Goal: Task Accomplishment & Management: Use online tool/utility

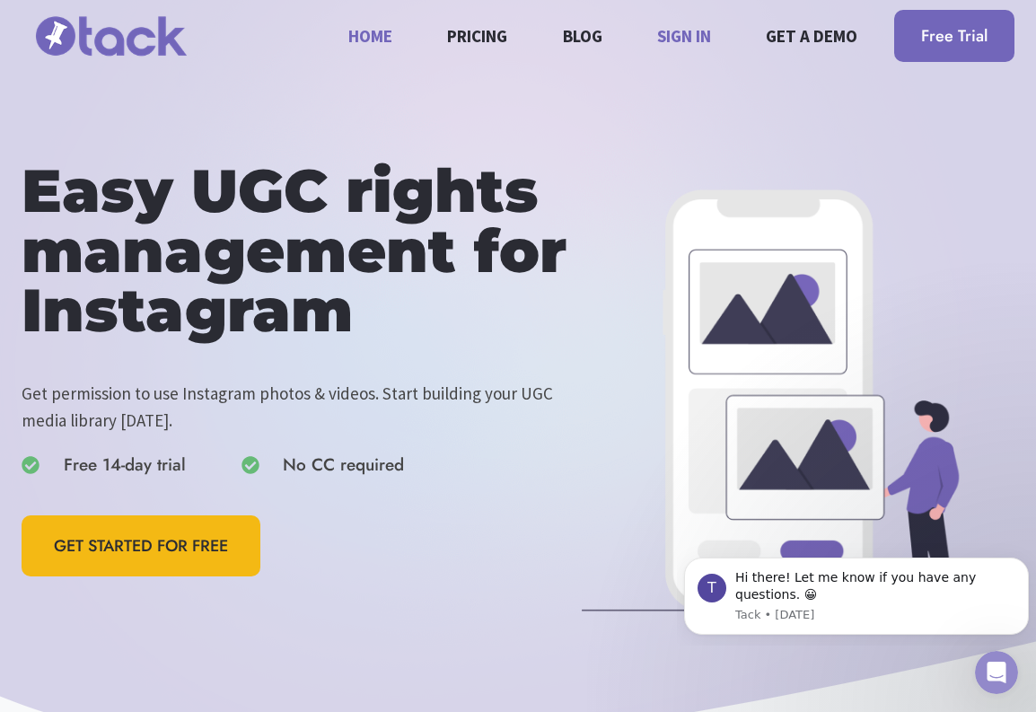
click at [476, 17] on link "Sign in" at bounding box center [684, 36] width 75 height 48
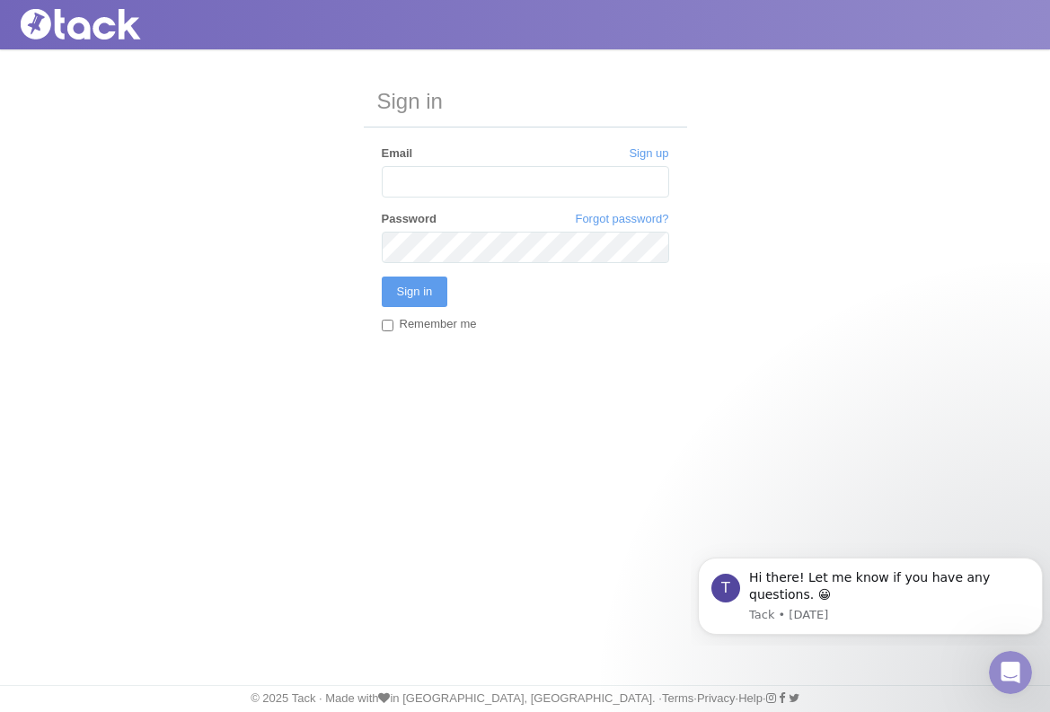
click at [442, 184] on input "Email" at bounding box center [525, 181] width 287 height 31
click at [427, 184] on input "Email" at bounding box center [525, 181] width 287 height 31
type input "[EMAIL_ADDRESS][DOMAIN_NAME]"
click at [302, 228] on div "Sign in Sign up Email mlong@salamanderhotels.com Forgot password? Password Sign…" at bounding box center [525, 223] width 1050 height 349
click at [565, 190] on input "[EMAIL_ADDRESS][DOMAIN_NAME]" at bounding box center [525, 181] width 287 height 31
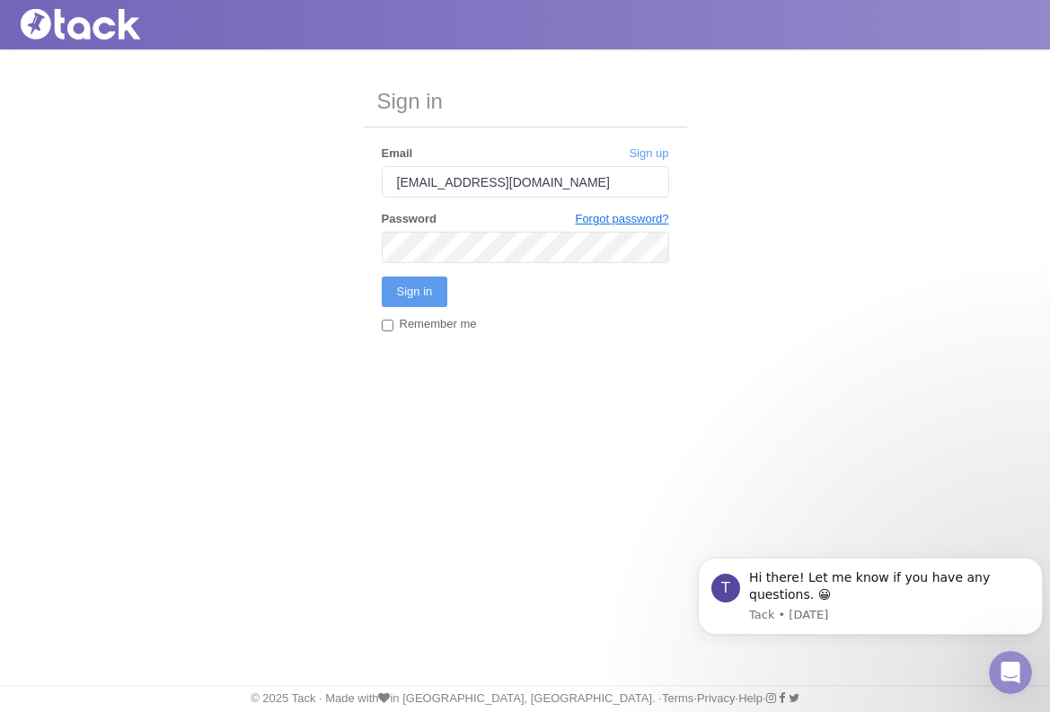
click at [593, 219] on link "Forgot password?" at bounding box center [621, 219] width 93 height 16
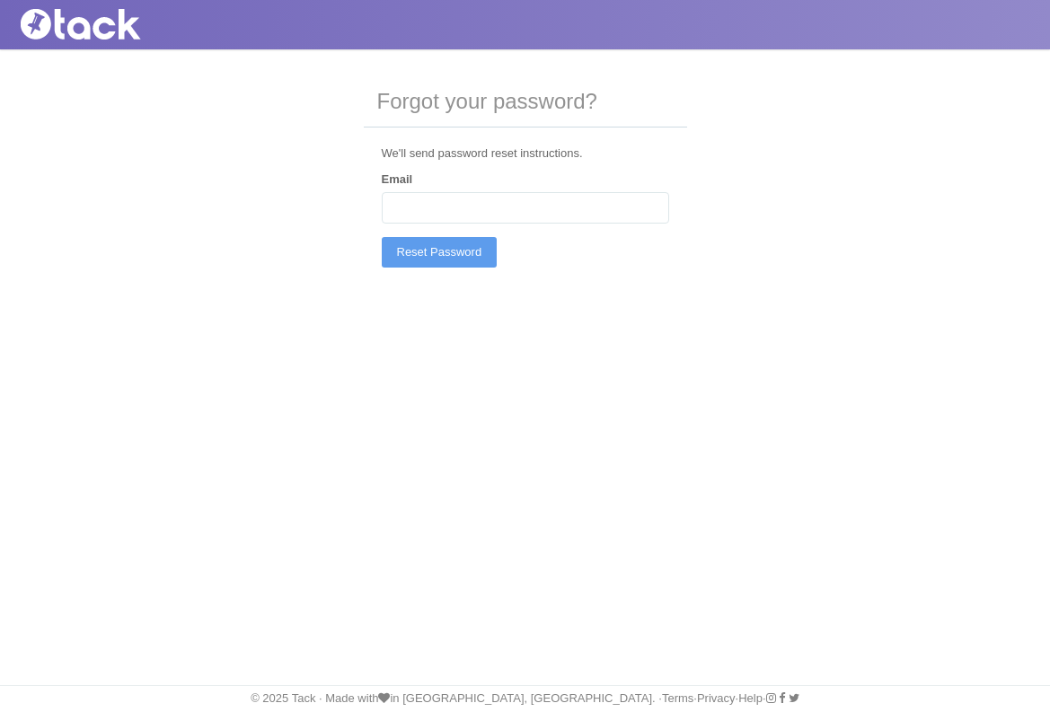
click at [592, 210] on input "Email" at bounding box center [525, 207] width 287 height 31
type input "[EMAIL_ADDRESS][DOMAIN_NAME]"
click at [437, 240] on input "Reset Password" at bounding box center [440, 252] width 116 height 31
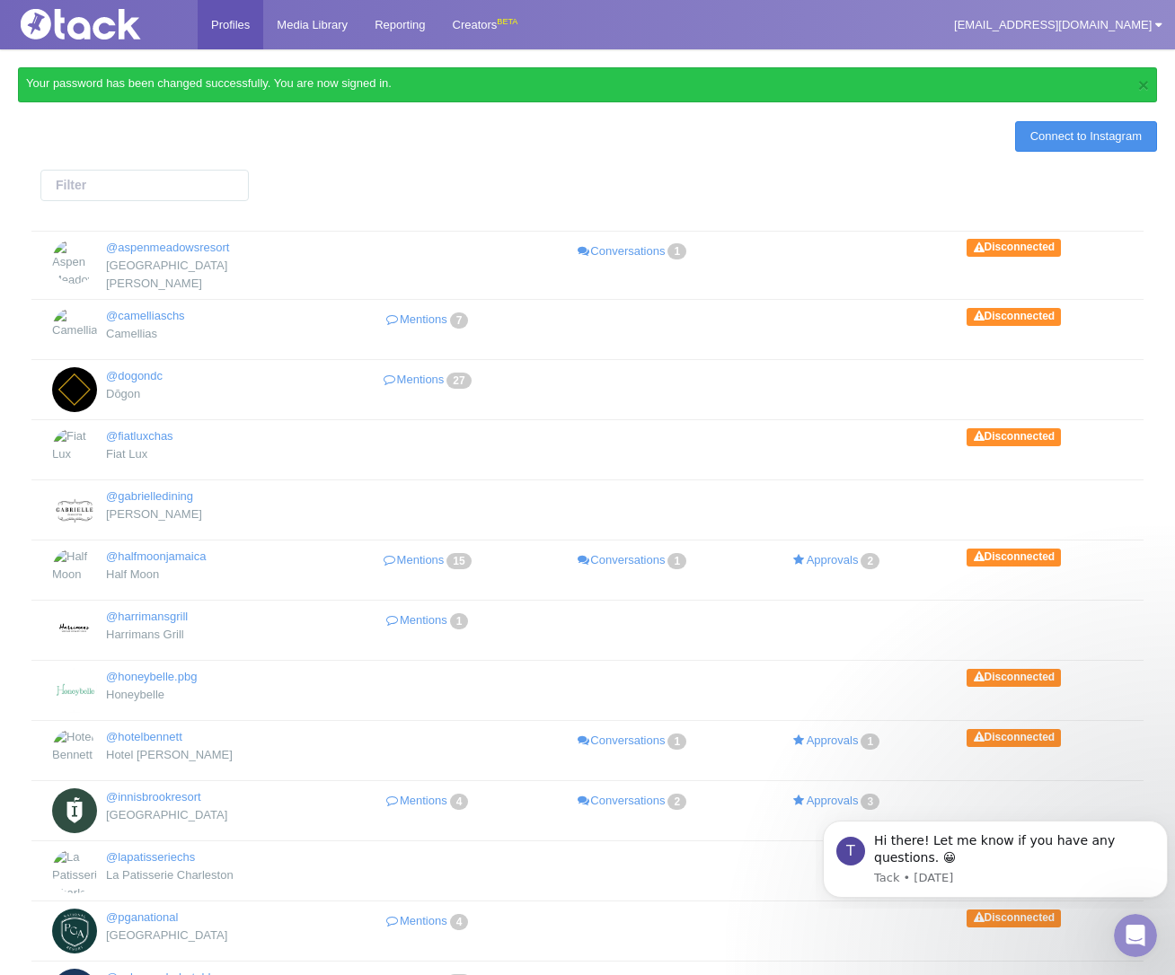
click at [1036, 139] on link "Connect to Instagram" at bounding box center [1086, 136] width 142 height 31
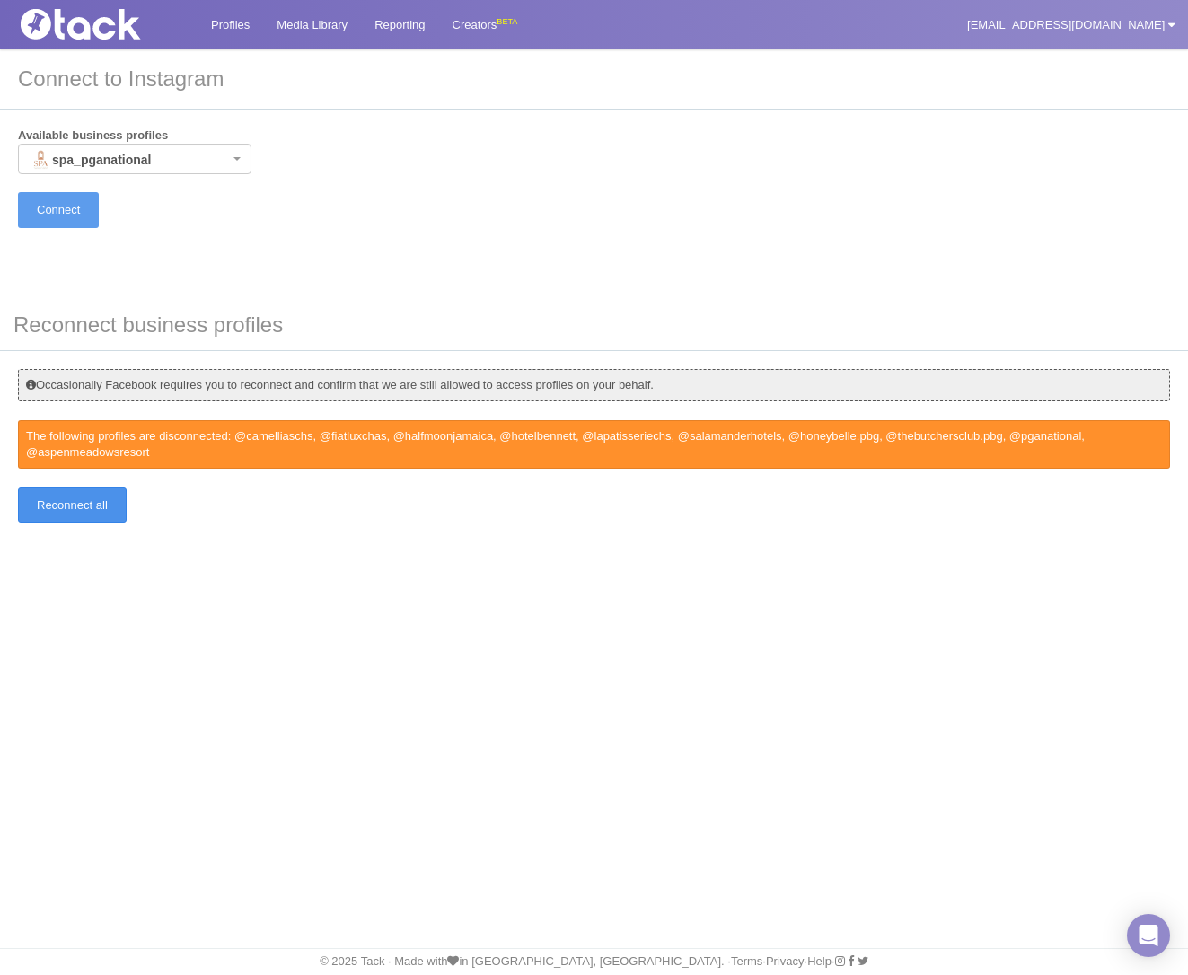
click at [77, 505] on input "Reconnect all" at bounding box center [72, 505] width 109 height 35
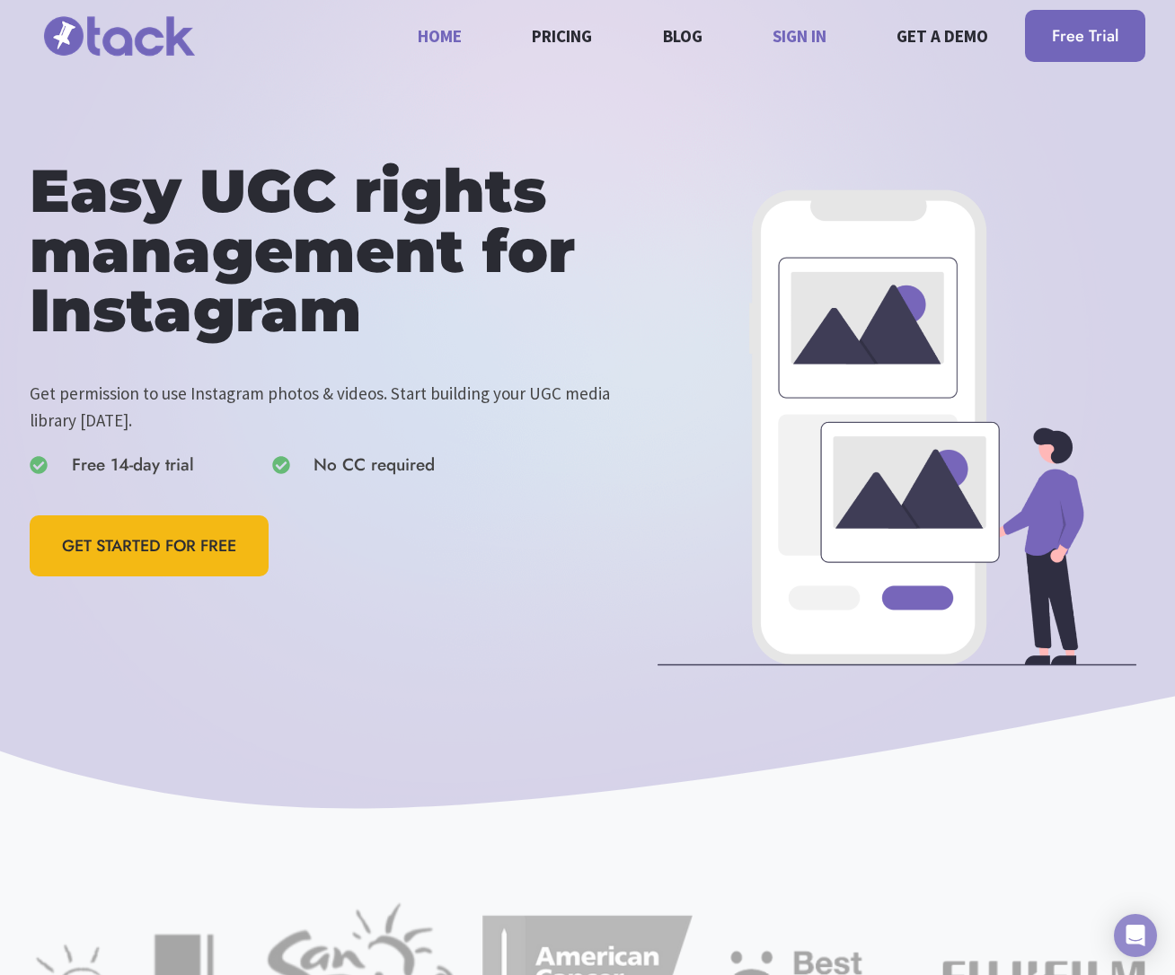
click at [799, 25] on link "Sign in" at bounding box center [799, 36] width 75 height 48
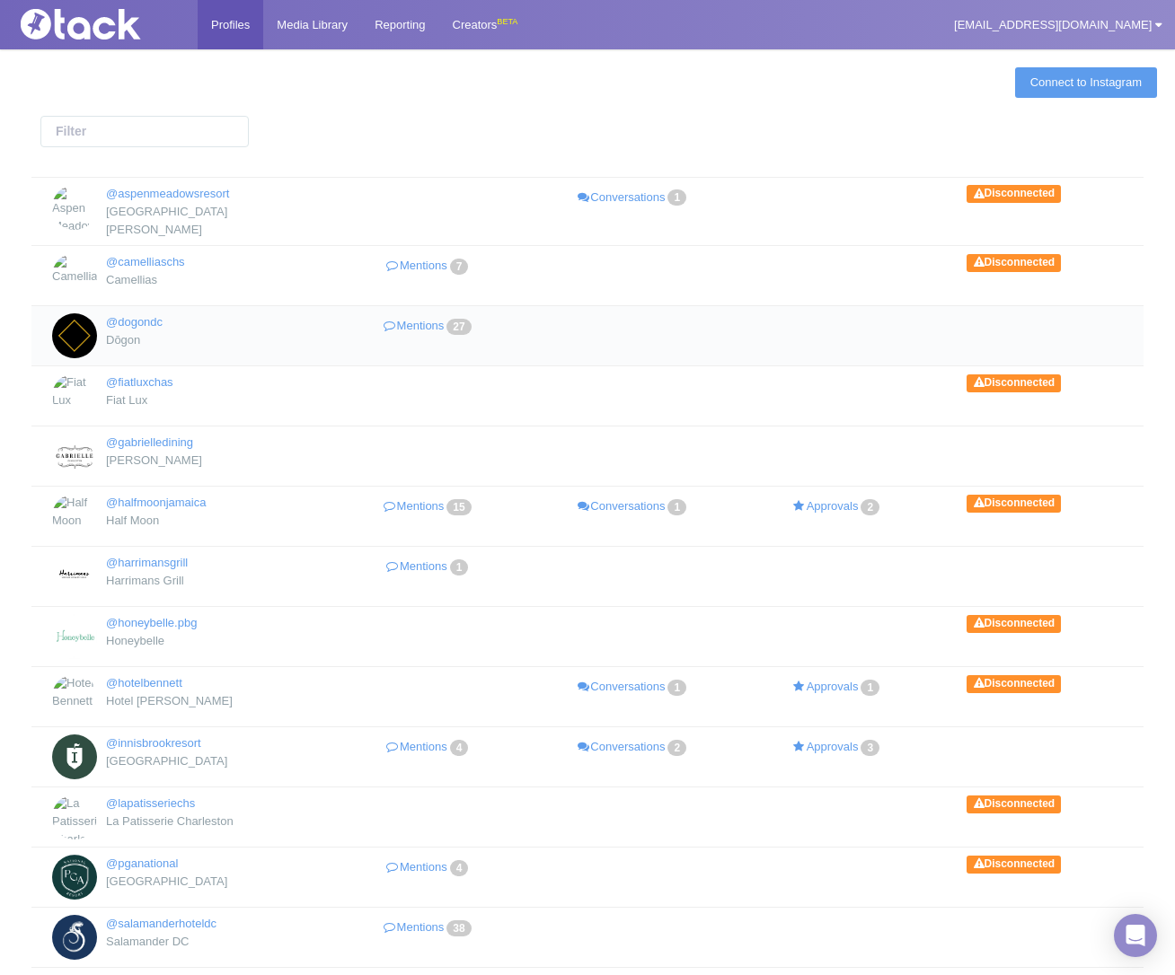
scroll to position [256, 0]
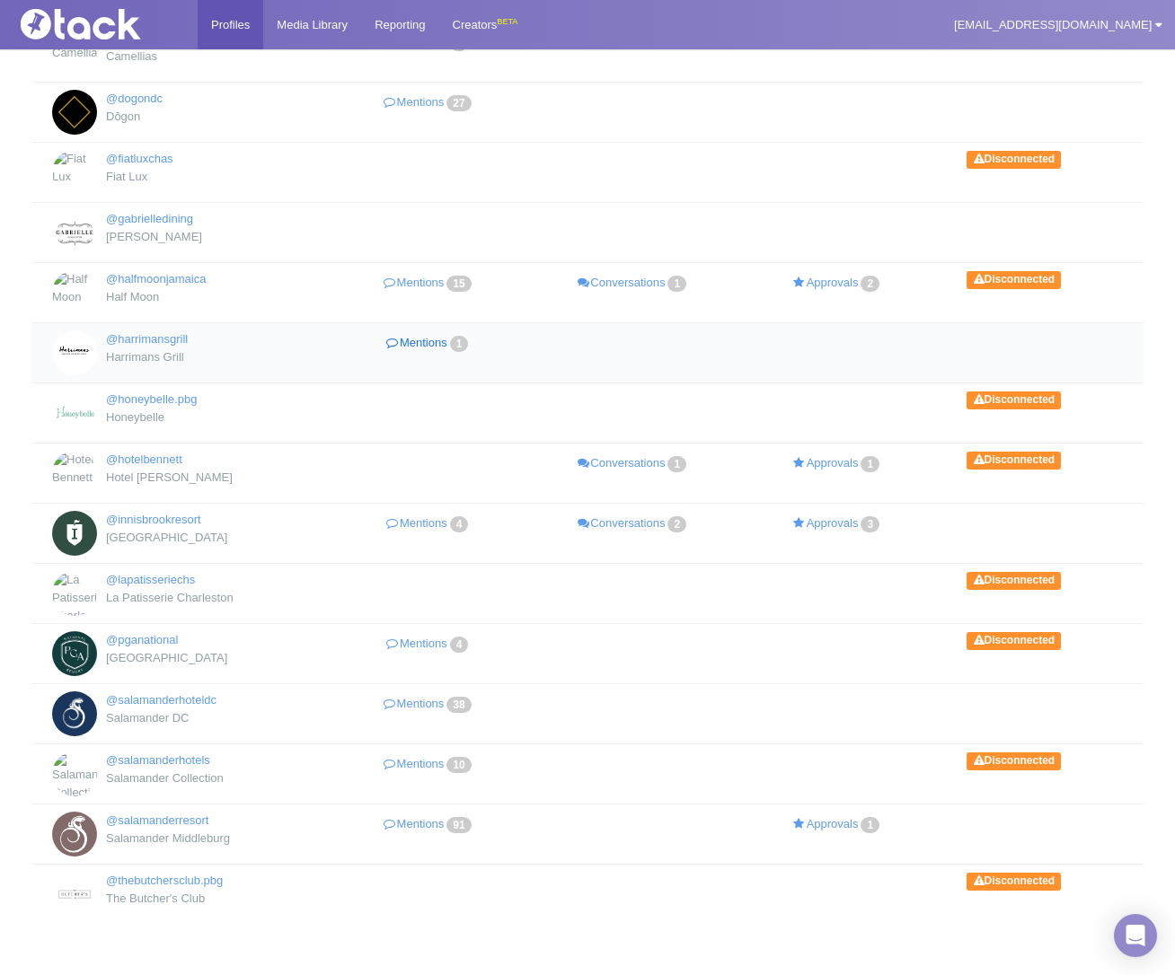
scroll to position [256, 0]
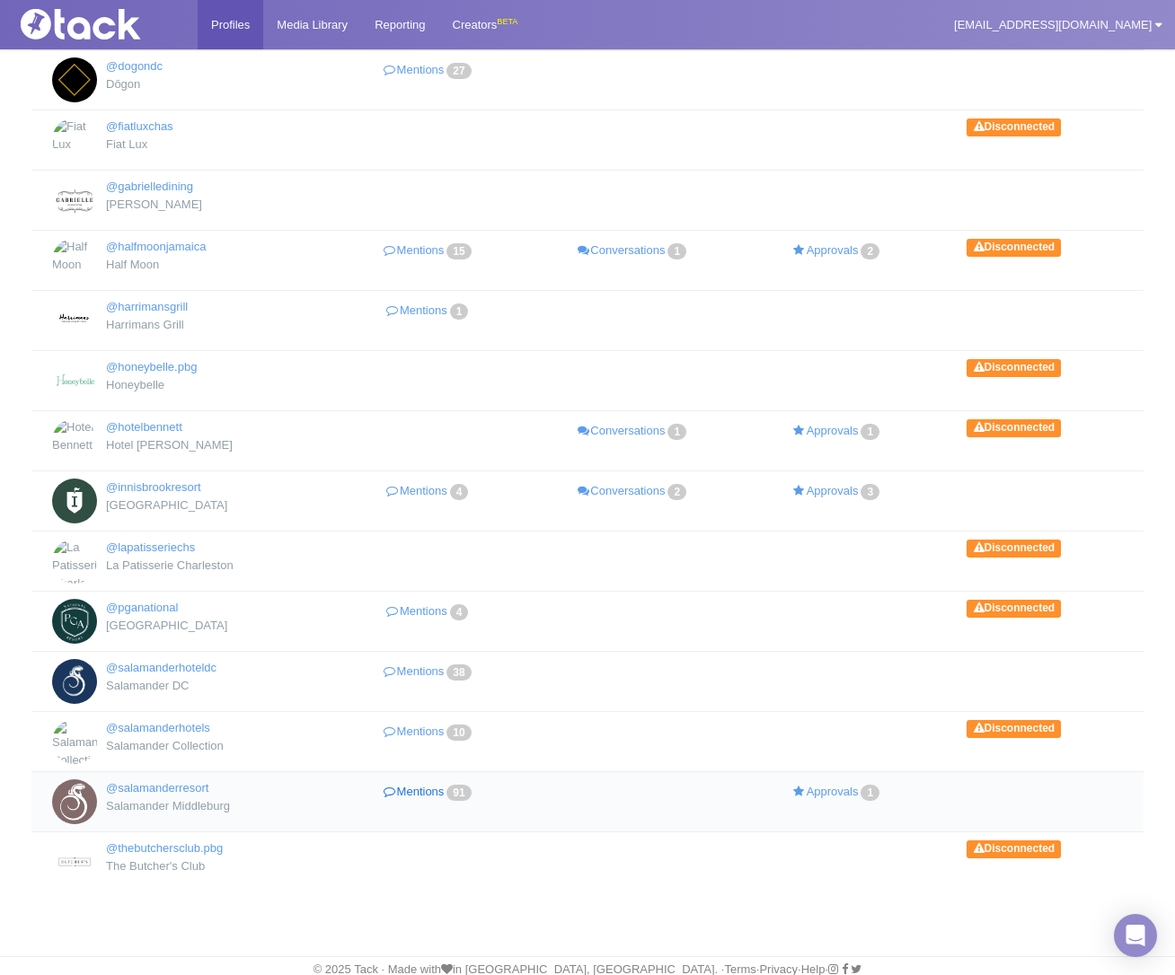
click at [423, 784] on link "Mentions 91" at bounding box center [429, 793] width 205 height 26
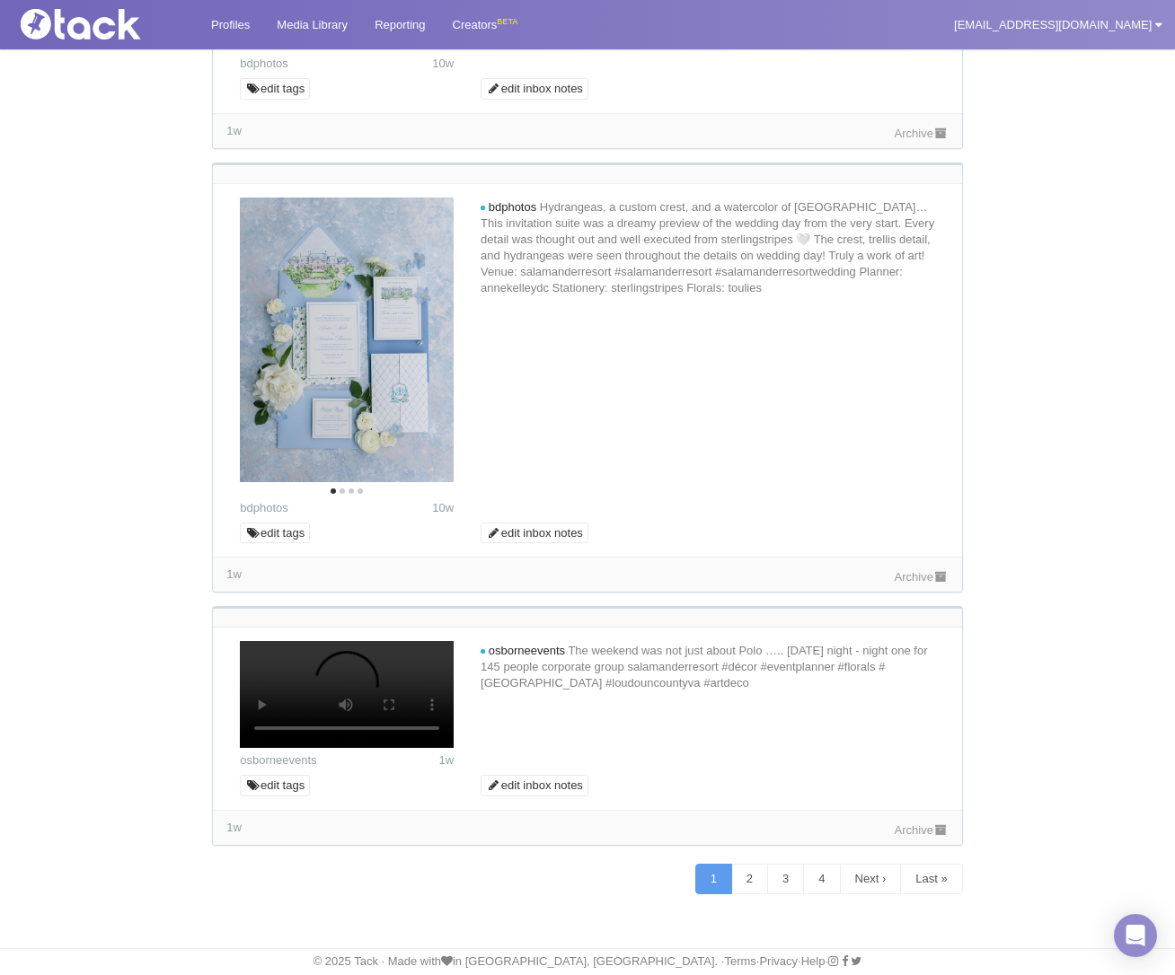
scroll to position [10517, 0]
click at [740, 877] on link "2" at bounding box center [749, 879] width 37 height 31
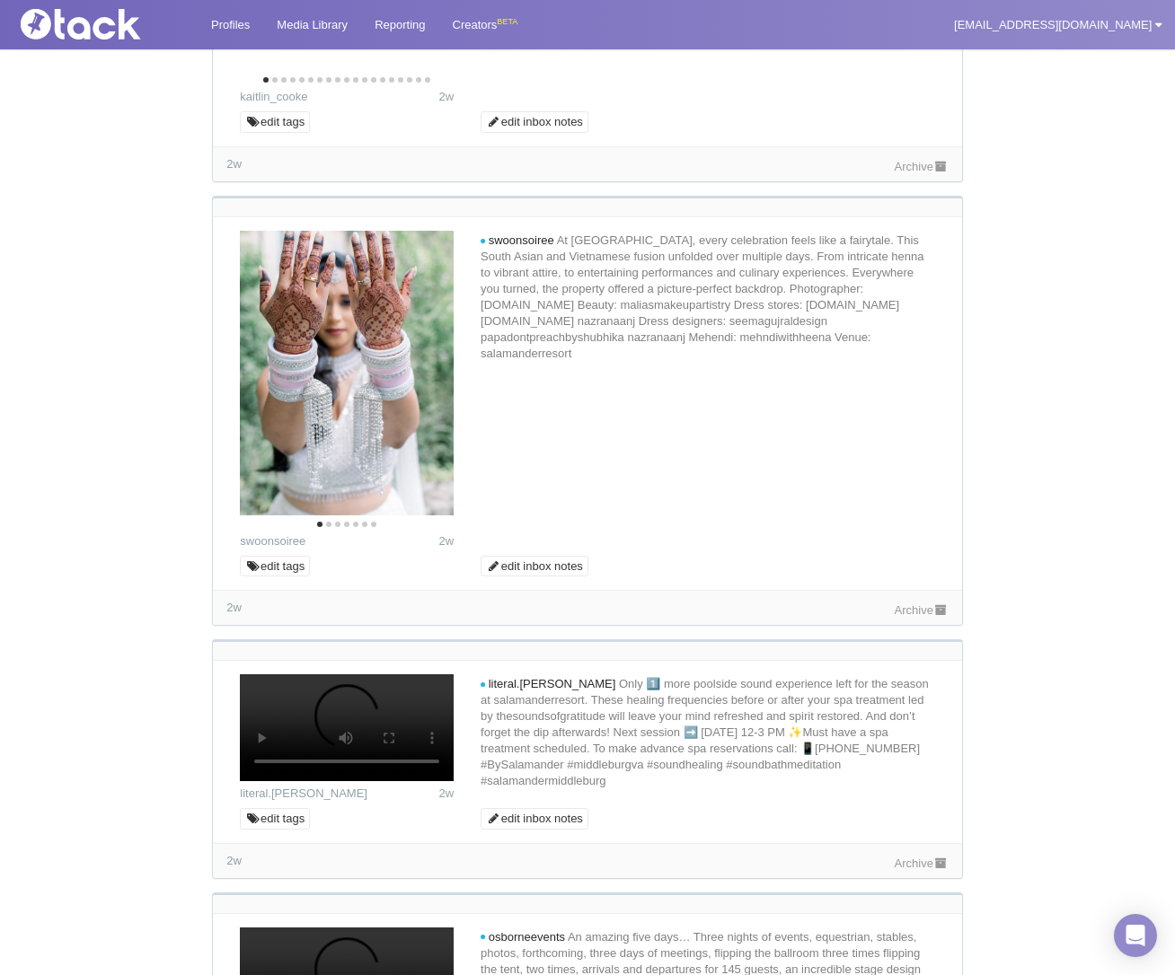
scroll to position [5935, 0]
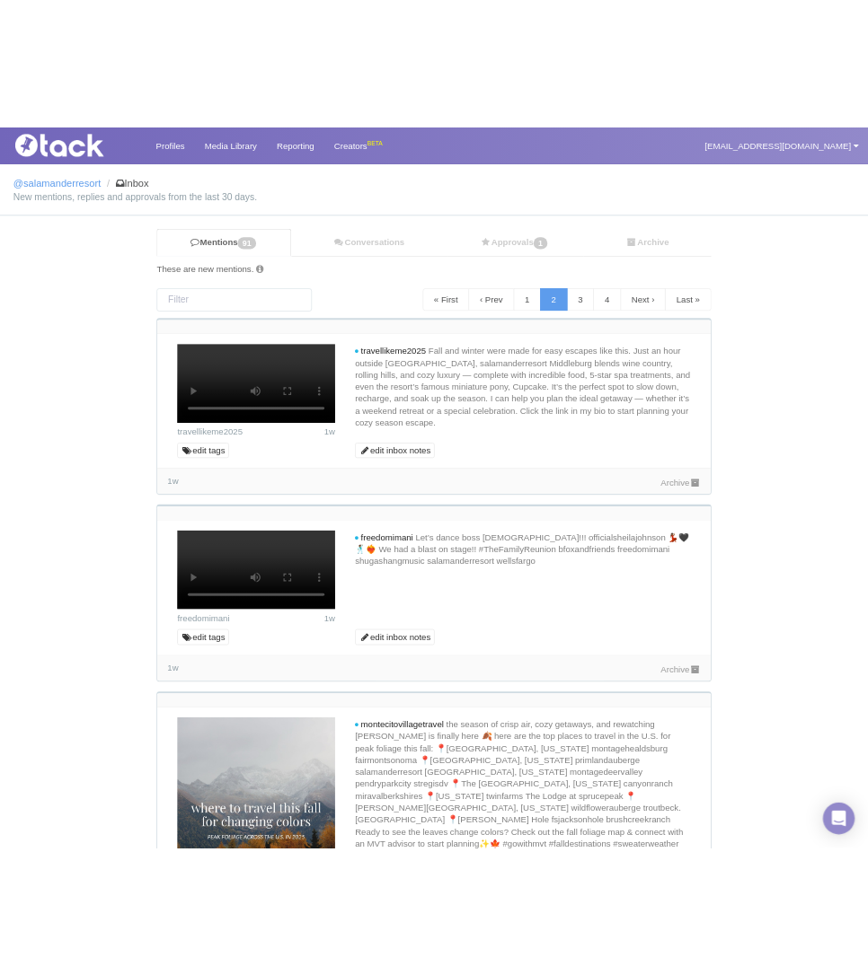
scroll to position [0, 0]
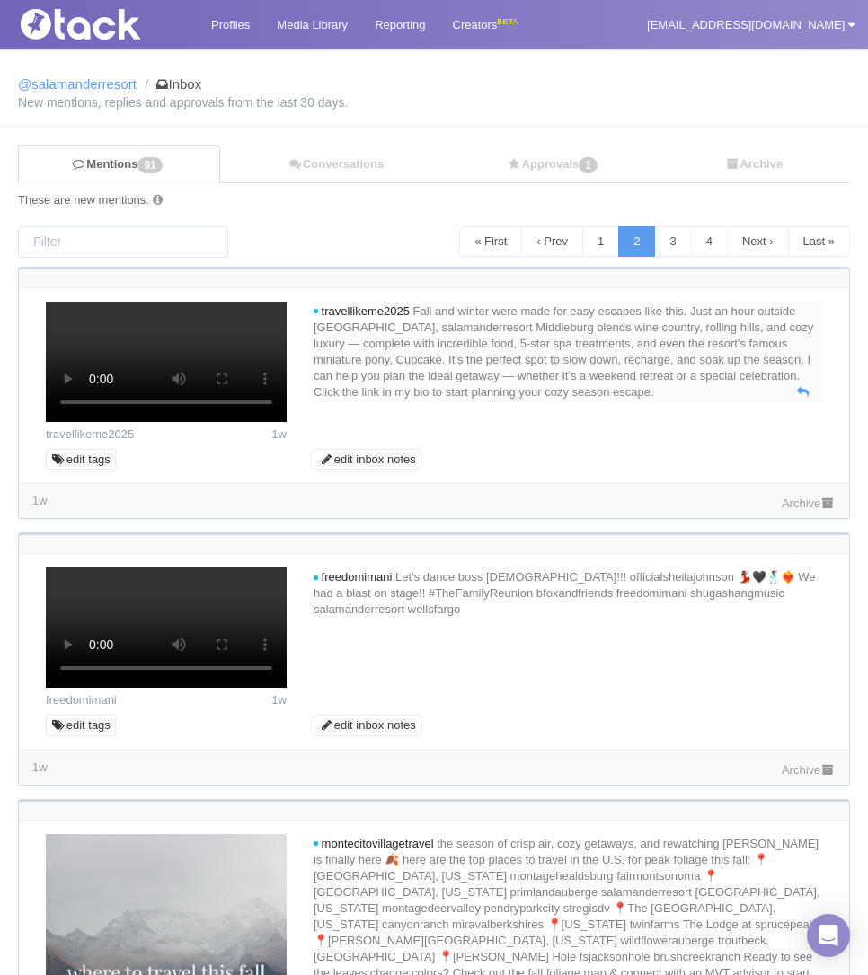
click at [618, 386] on span "Fall and winter were made for easy escapes like this. Just an hour outside [GEO…" at bounding box center [562, 351] width 499 height 94
click at [627, 93] on h3 "@salamanderresort Inbox New mentions, replies and approvals from the last 30 da…" at bounding box center [434, 88] width 868 height 78
